Goal: Browse casually

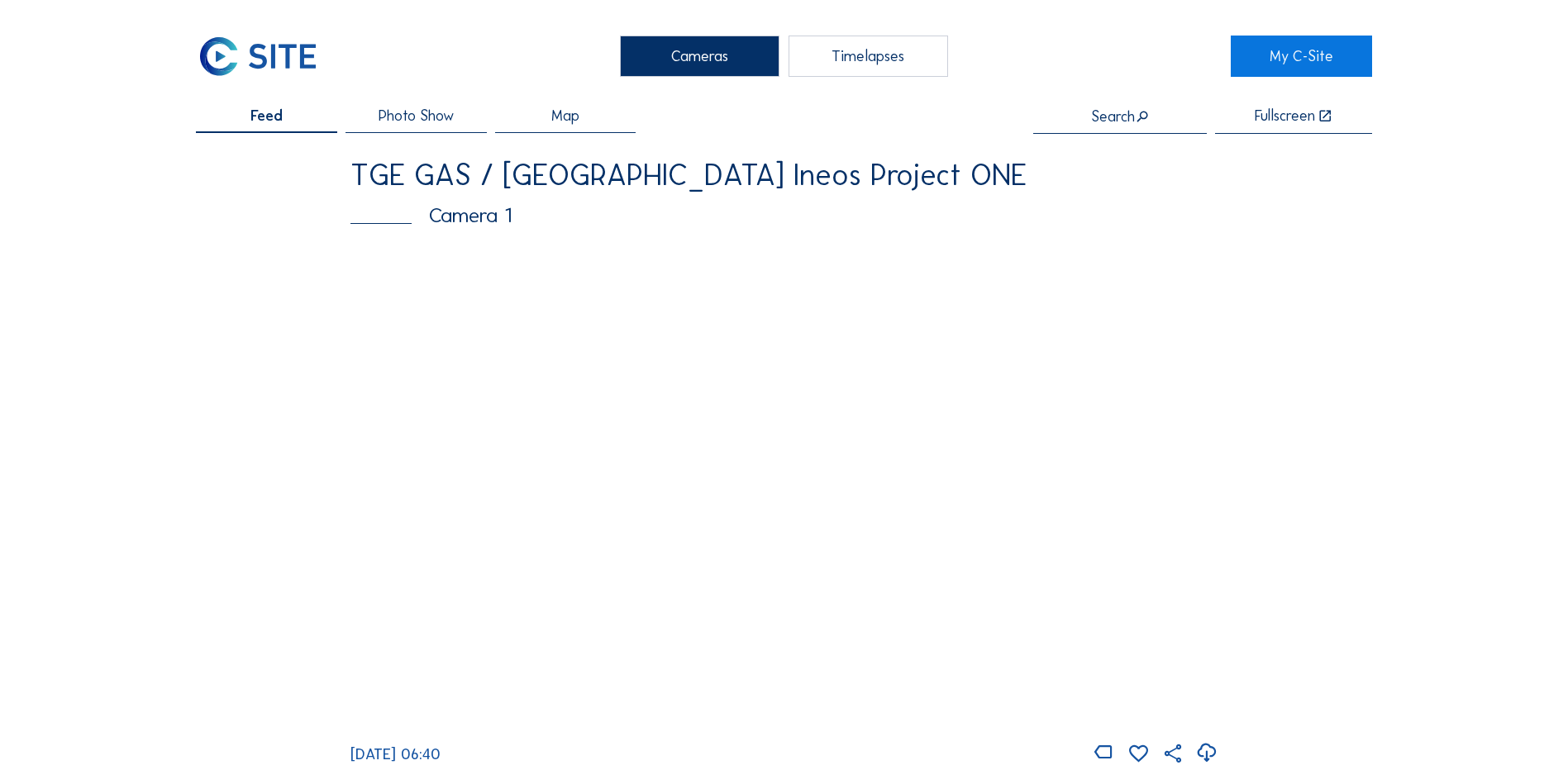
scroll to position [83, 0]
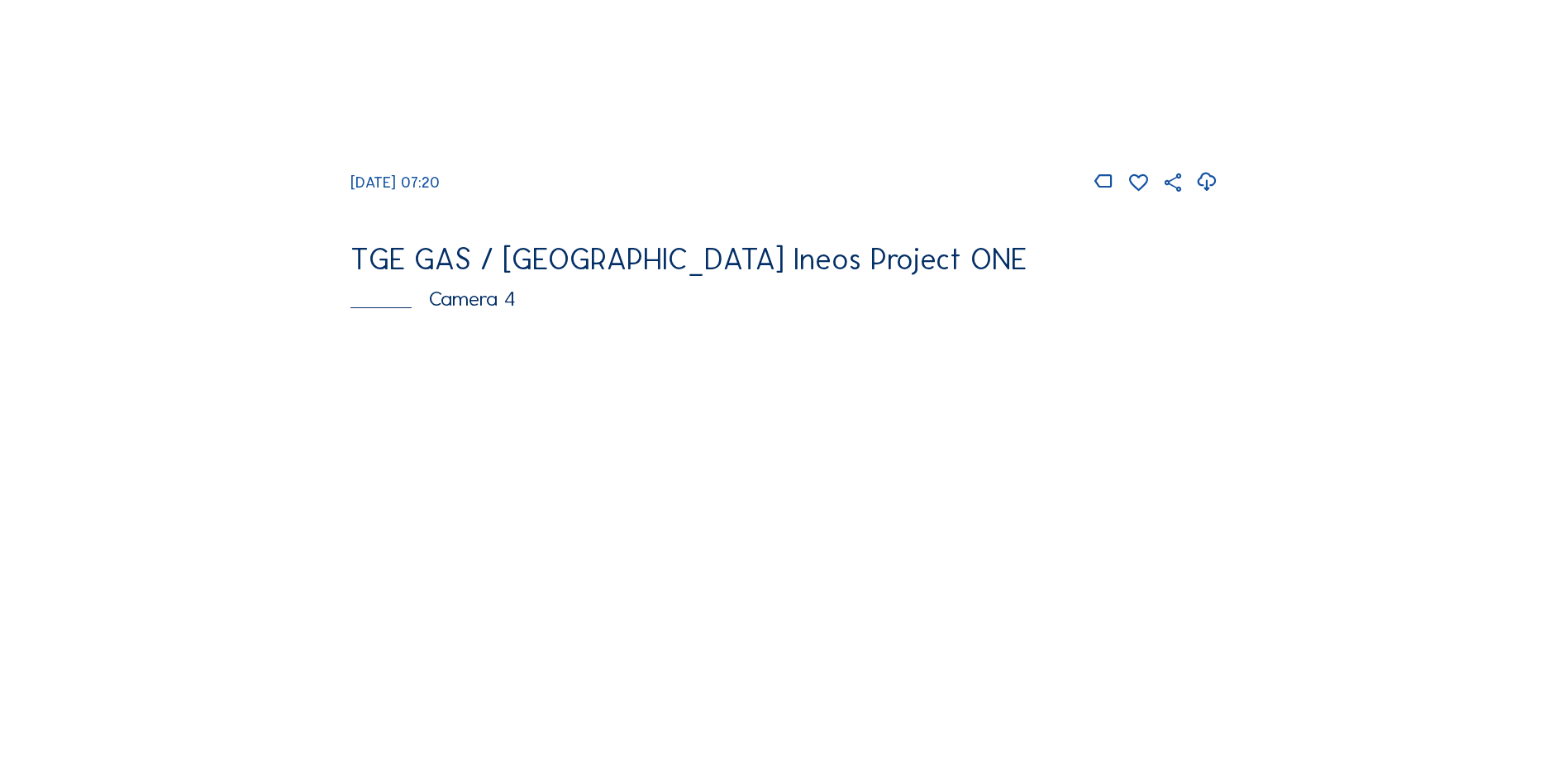
scroll to position [1406, 0]
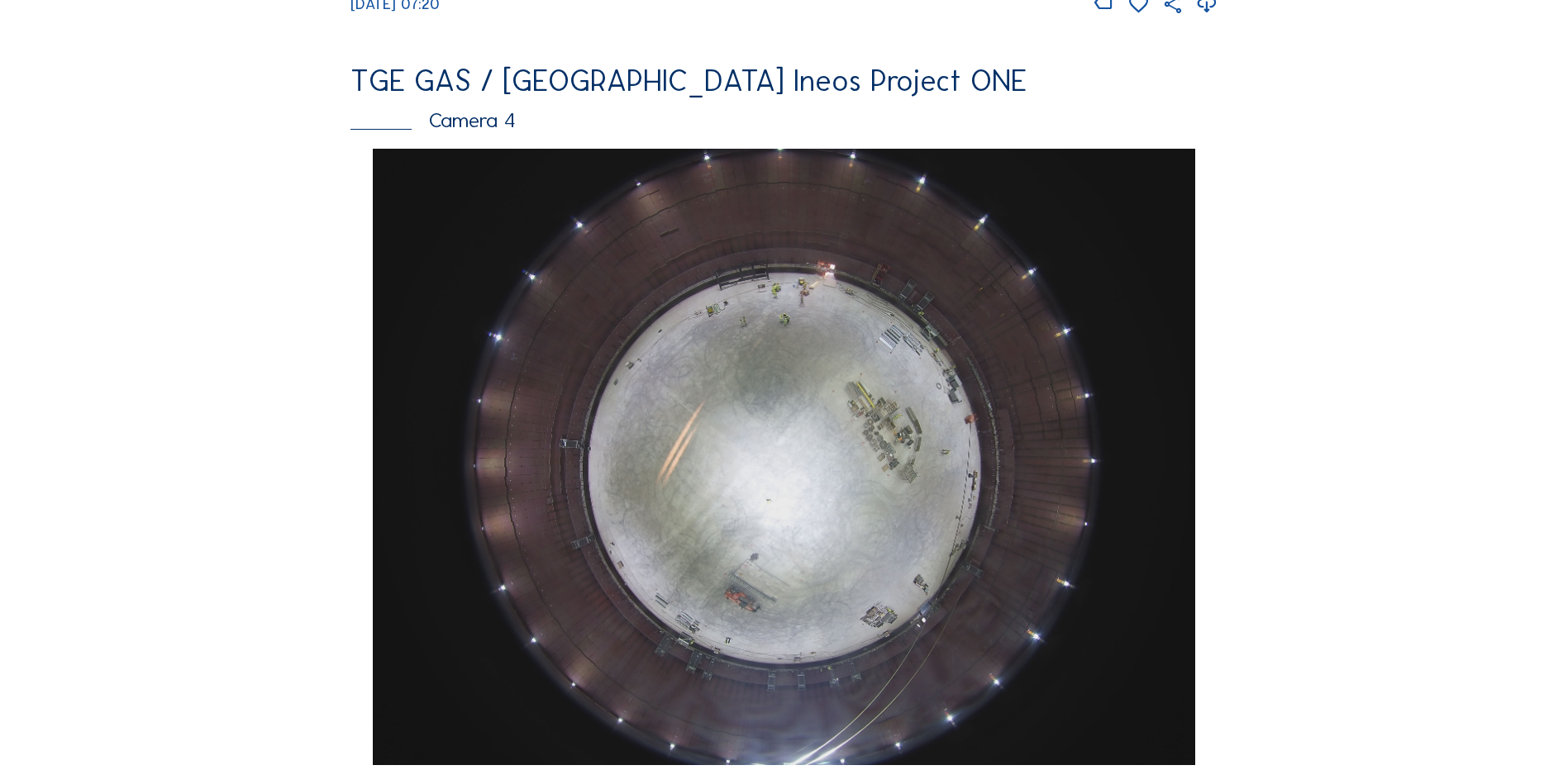
click at [774, 563] on img at bounding box center [783, 456] width 821 height 616
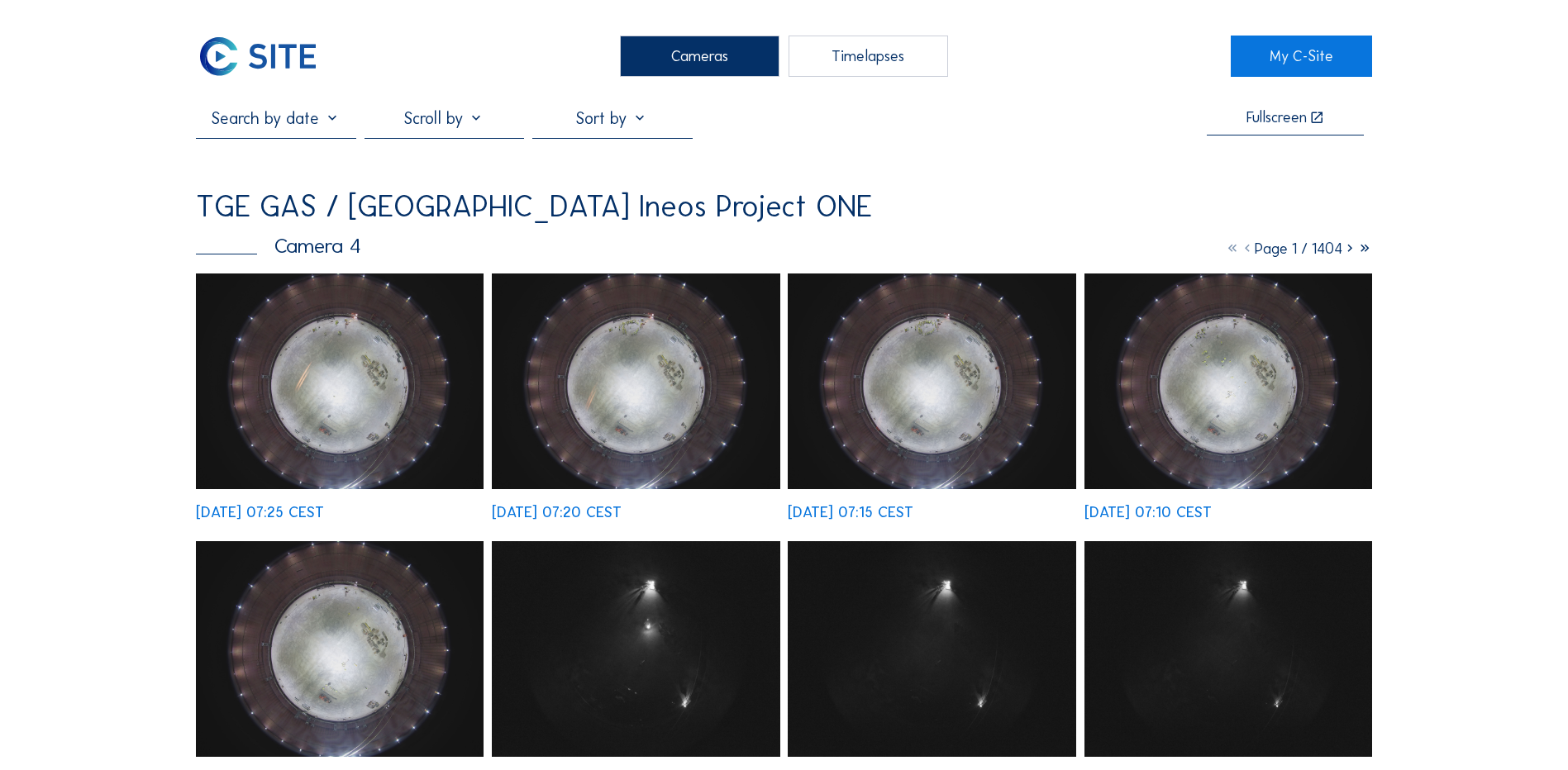
click at [326, 432] on img at bounding box center [339, 382] width 288 height 216
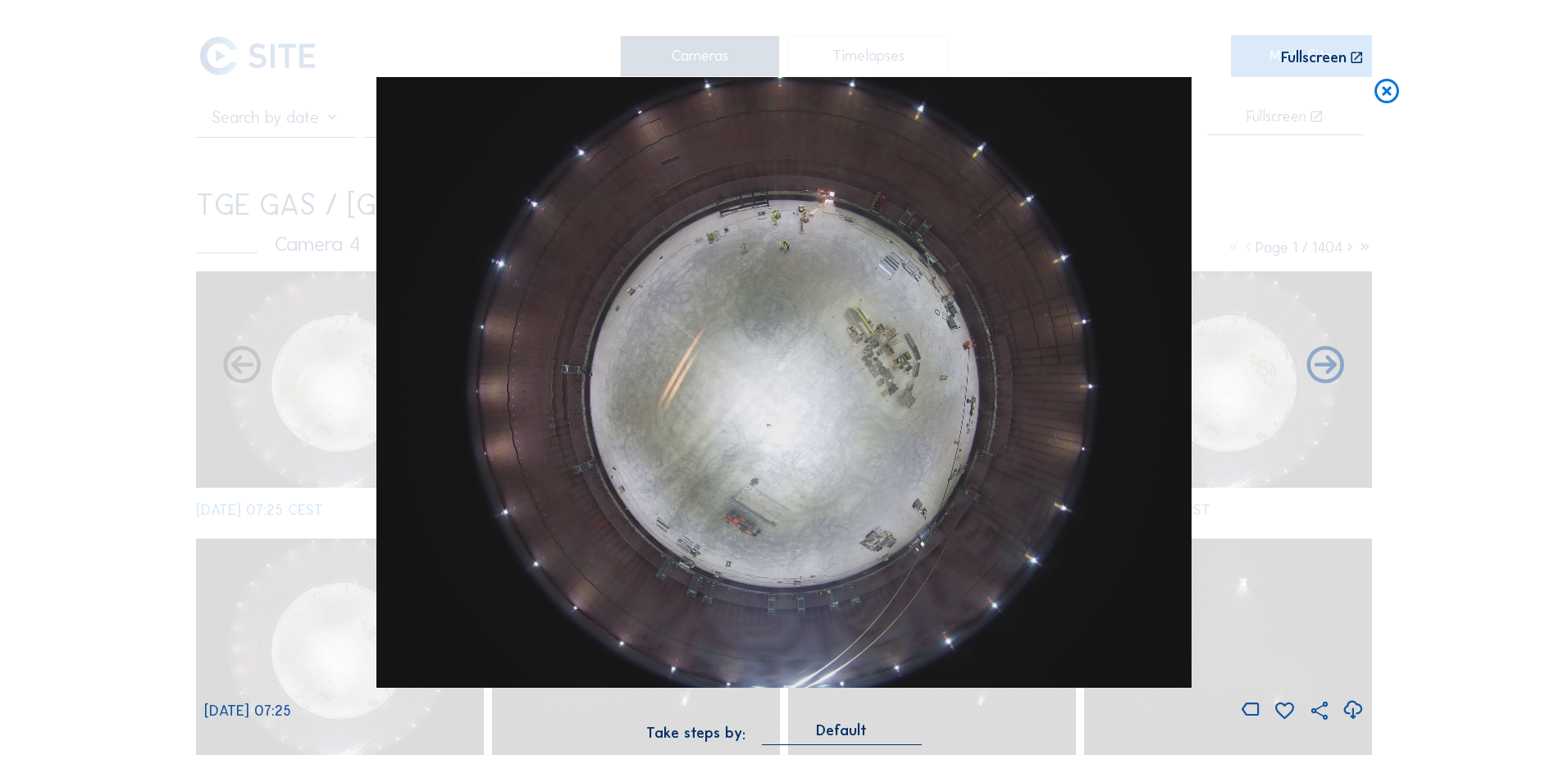
click at [1347, 719] on icon at bounding box center [1352, 710] width 22 height 27
click at [1453, 286] on div "Scroll to travel through time | Press 'Alt' Button + Scroll to Zoom | Click and…" at bounding box center [784, 382] width 1568 height 764
click at [1389, 92] on icon at bounding box center [1387, 92] width 30 height 30
